Goal: Register for event/course

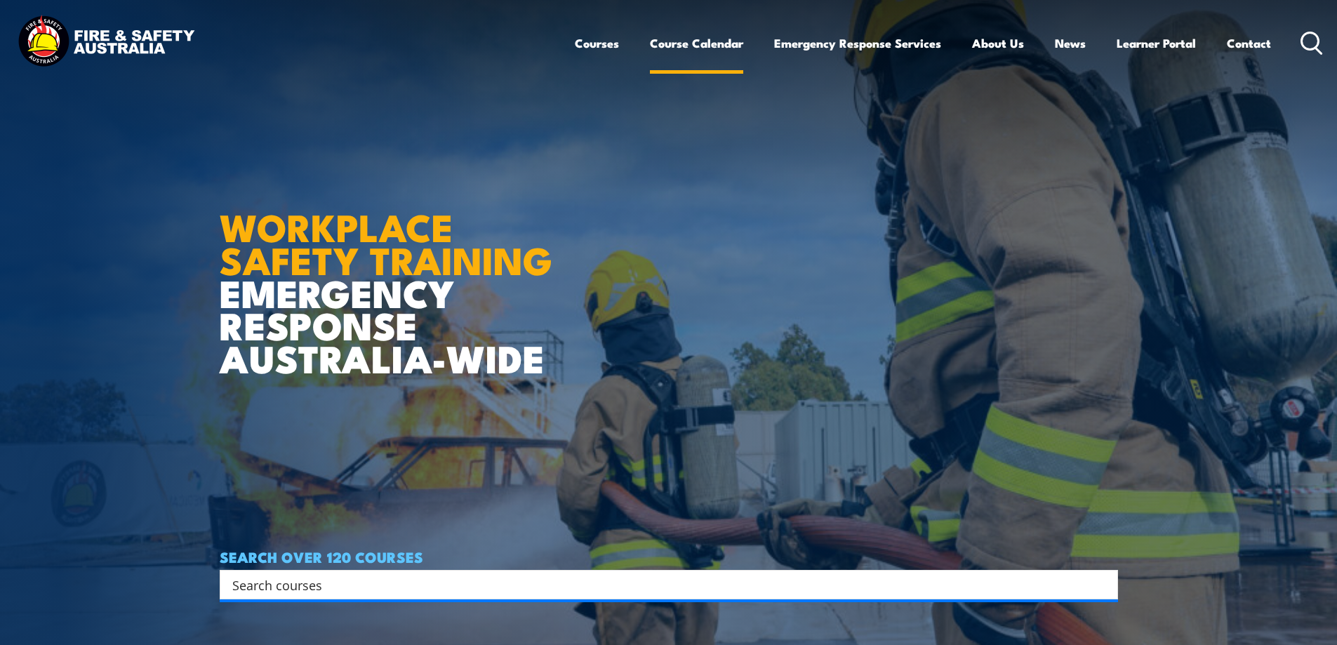
click at [700, 44] on link "Course Calendar" at bounding box center [696, 43] width 93 height 37
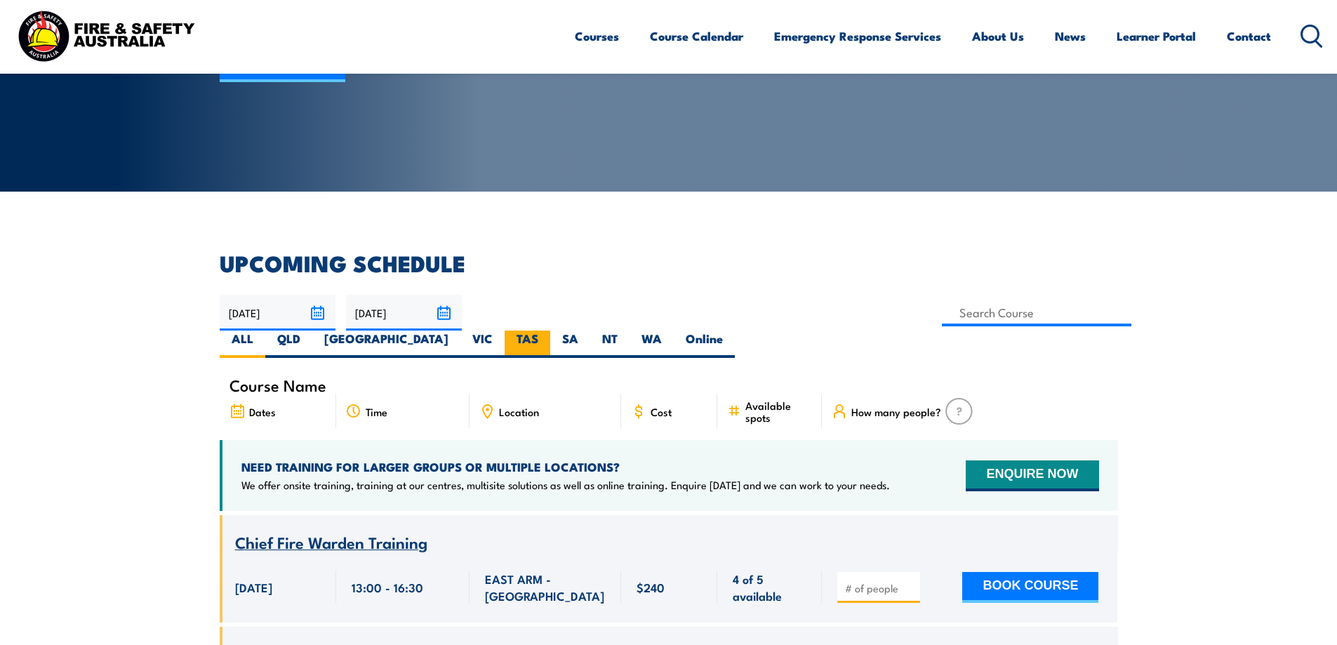
scroll to position [211, 0]
click at [550, 331] on label "TAS" at bounding box center [528, 344] width 46 height 27
click at [548, 331] on input "TAS" at bounding box center [542, 335] width 9 height 9
radio input "true"
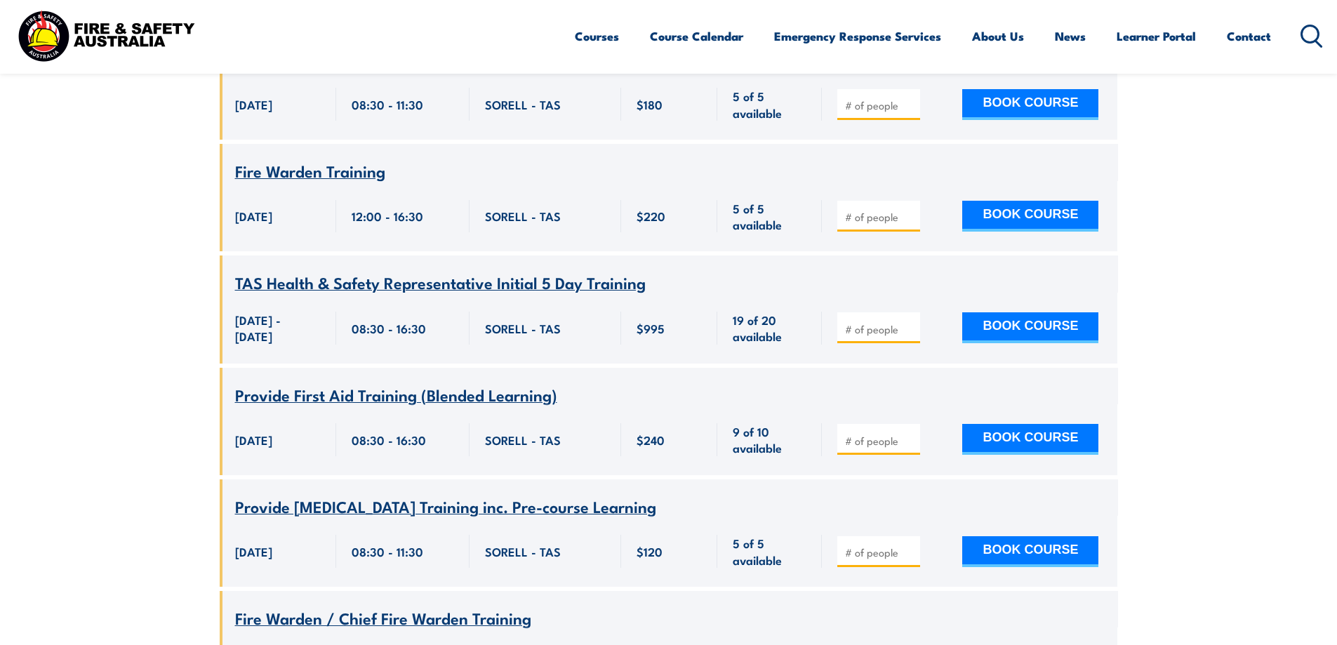
scroll to position [1727, 0]
